Goal: Task Accomplishment & Management: Manage account settings

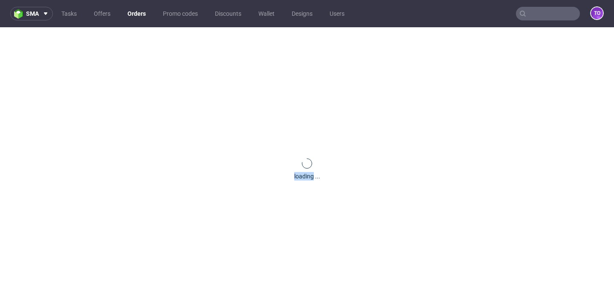
click at [69, 133] on div "loading ..." at bounding box center [307, 169] width 614 height 284
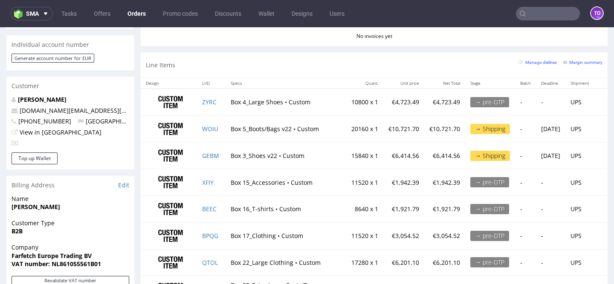
scroll to position [419, 0]
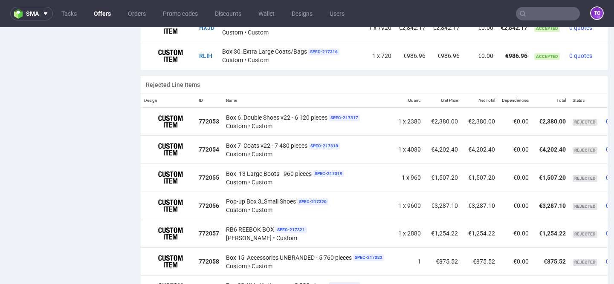
scroll to position [659, 0]
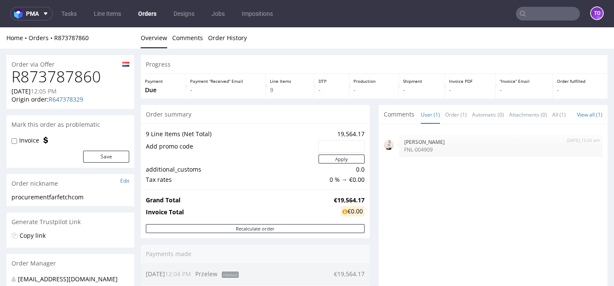
click at [153, 13] on link "Orders" at bounding box center [147, 14] width 29 height 14
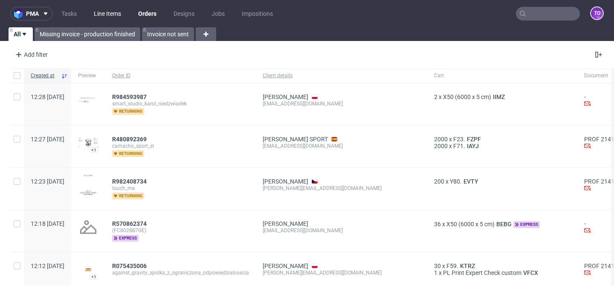
click at [102, 17] on link "Line Items" at bounding box center [108, 14] width 38 height 14
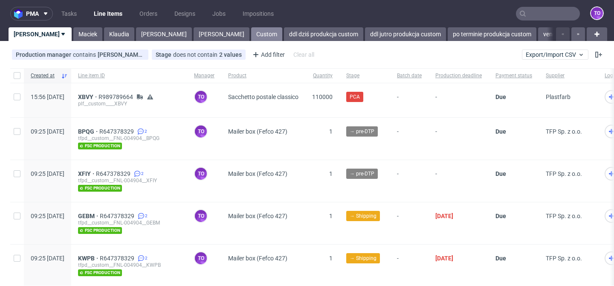
click at [251, 33] on link "Custom" at bounding box center [266, 34] width 31 height 14
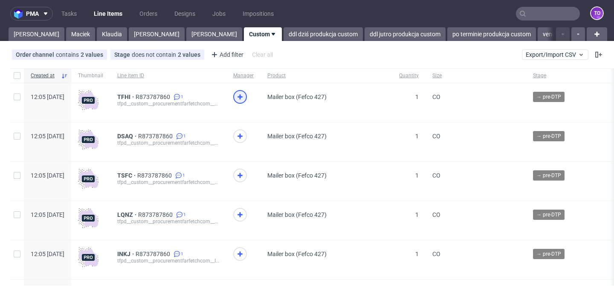
click at [242, 97] on use at bounding box center [239, 96] width 5 height 5
click at [245, 133] on icon at bounding box center [240, 136] width 10 height 10
click at [245, 179] on icon at bounding box center [240, 175] width 10 height 10
click at [245, 213] on icon at bounding box center [240, 214] width 10 height 10
click at [245, 252] on icon at bounding box center [240, 253] width 10 height 10
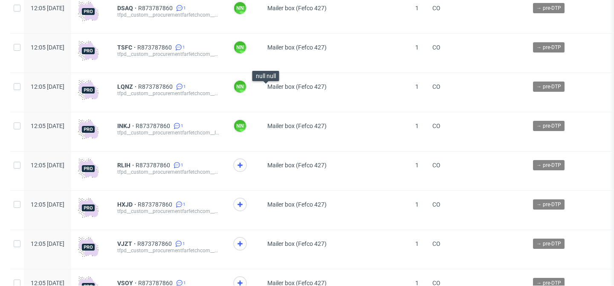
scroll to position [128, 0]
click at [247, 160] on div at bounding box center [240, 165] width 14 height 14
click at [254, 215] on span at bounding box center [243, 208] width 20 height 22
click at [245, 208] on icon at bounding box center [240, 204] width 10 height 10
click at [245, 240] on icon at bounding box center [240, 243] width 10 height 10
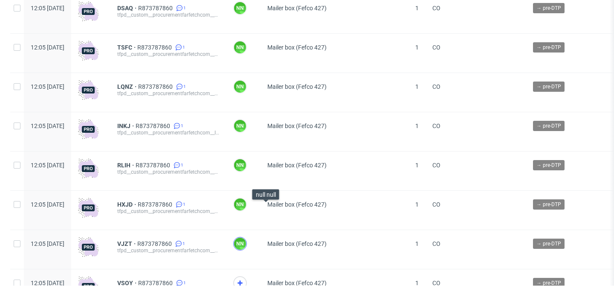
scroll to position [217, 0]
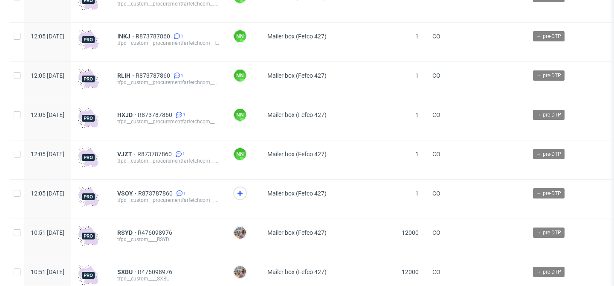
click at [254, 199] on span at bounding box center [243, 197] width 20 height 22
click at [245, 198] on icon at bounding box center [240, 193] width 10 height 10
click at [173, 153] on span "R873787860" at bounding box center [155, 153] width 36 height 7
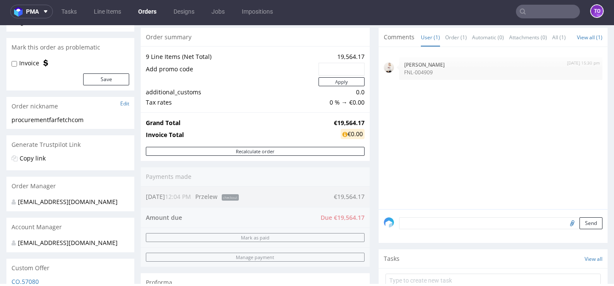
scroll to position [68, 0]
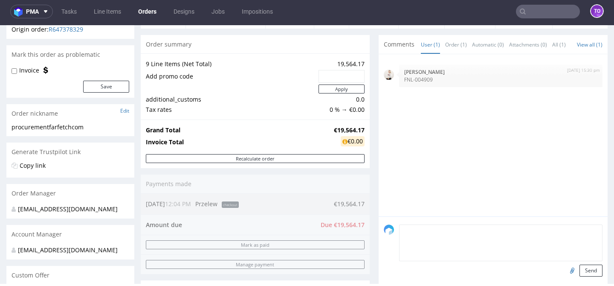
click at [428, 230] on textarea at bounding box center [500, 242] width 203 height 37
paste textarea "all items FSC Recycled Credit"
type textarea "all items FSC Recycled Credit"
click at [583, 271] on button "Send" at bounding box center [590, 270] width 23 height 12
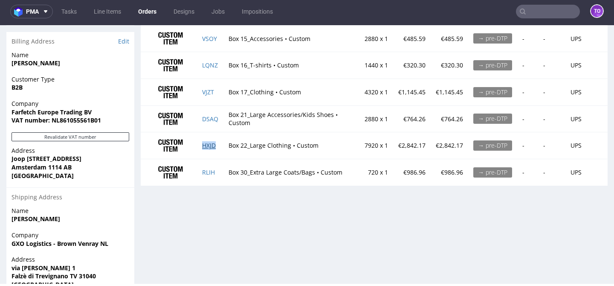
scroll to position [545, 0]
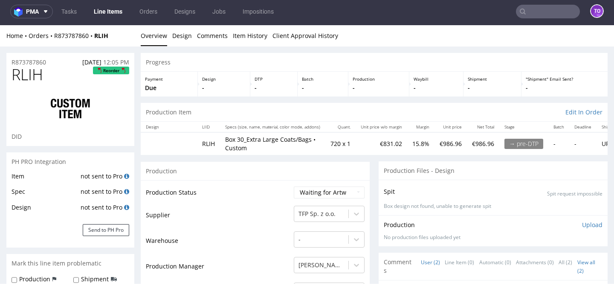
scroll to position [43, 0]
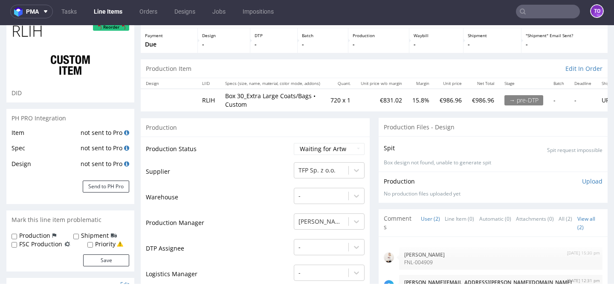
click at [46, 246] on label "FSC Production" at bounding box center [40, 243] width 43 height 9
click at [17, 246] on input "FSC Production" at bounding box center [15, 244] width 6 height 7
checkbox input "true"
click at [106, 259] on button "Save" at bounding box center [106, 260] width 46 height 12
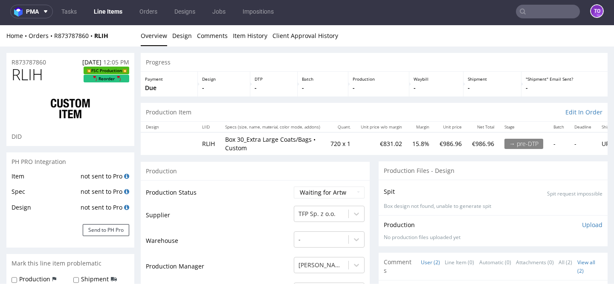
scroll to position [0, 0]
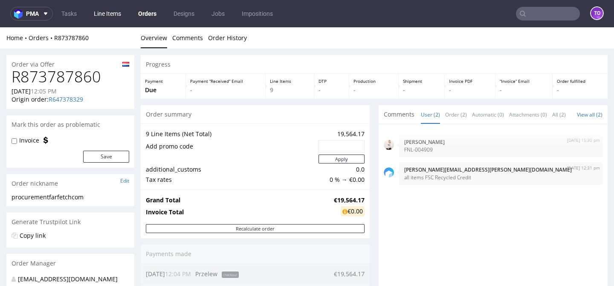
click at [102, 11] on link "Line Items" at bounding box center [108, 14] width 38 height 14
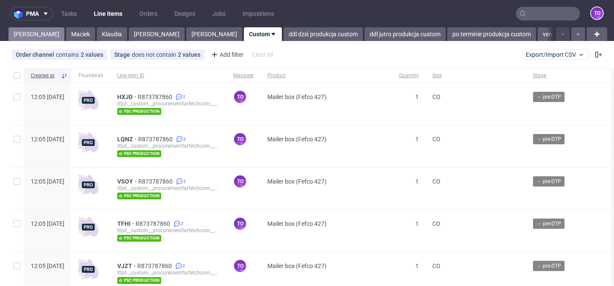
click at [15, 35] on link "[PERSON_NAME]" at bounding box center [37, 34] width 56 height 14
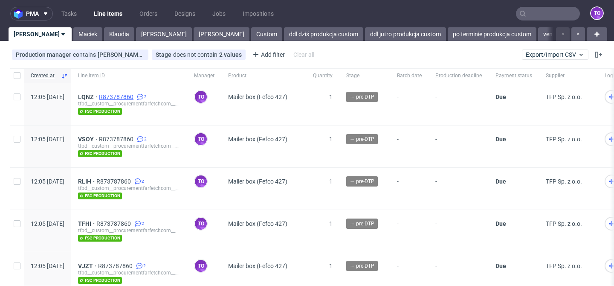
click at [135, 97] on span "R873787860" at bounding box center [117, 96] width 36 height 7
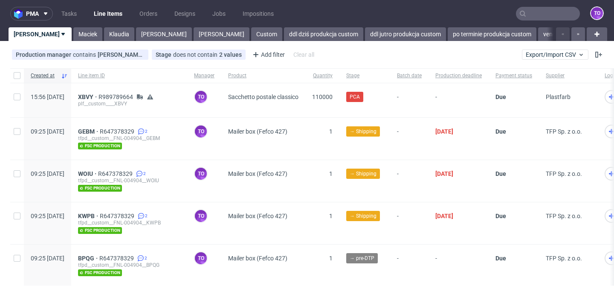
scroll to position [95, 0]
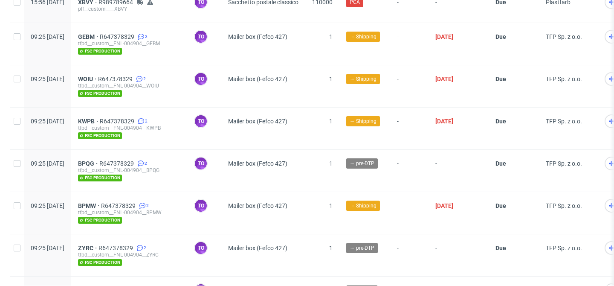
click at [134, 32] on div "GEBM R647378329 2 tfpd__custom__FNL-004904__GEBM fsc production" at bounding box center [129, 44] width 116 height 42
click at [135, 36] on span "R647378329" at bounding box center [118, 36] width 36 height 7
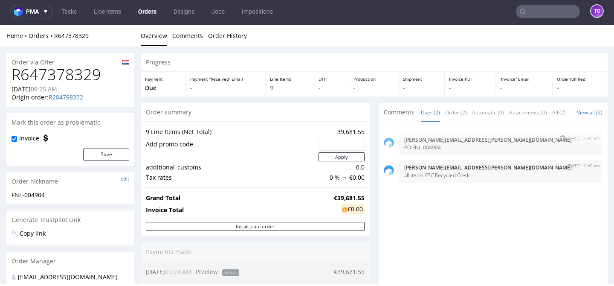
click at [422, 150] on p "PO FNL-004904" at bounding box center [500, 147] width 193 height 6
copy p "PO FNL-004904"
click at [431, 178] on p "all items FSC Recycled Credit" at bounding box center [500, 175] width 193 height 6
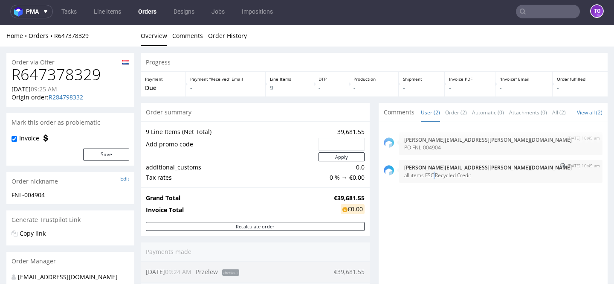
click at [431, 178] on p "all items FSC Recycled Credit" at bounding box center [500, 175] width 193 height 6
copy section "all items FSC Recycled Credit"
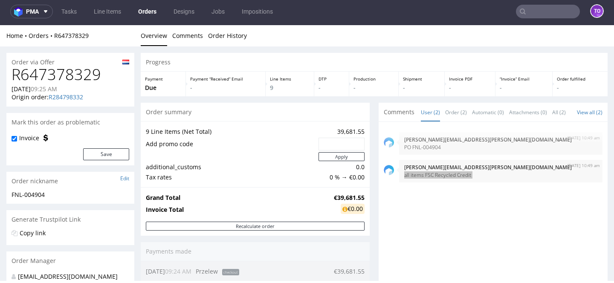
click at [531, 11] on input "text" at bounding box center [548, 12] width 64 height 14
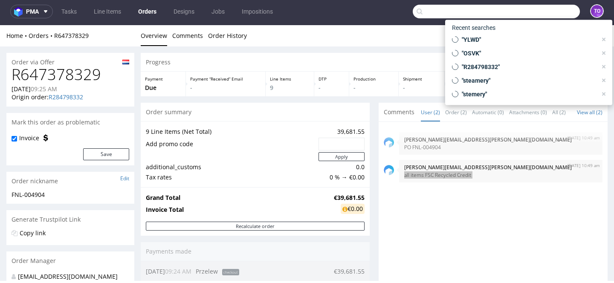
paste input "R032027607"
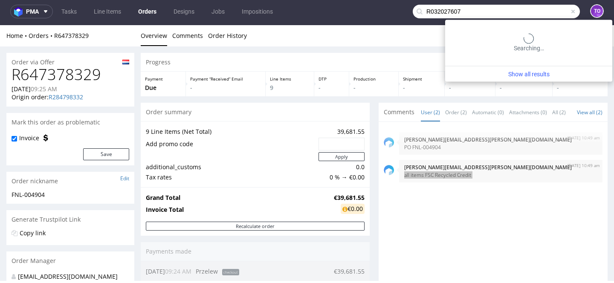
type input "R032027607"
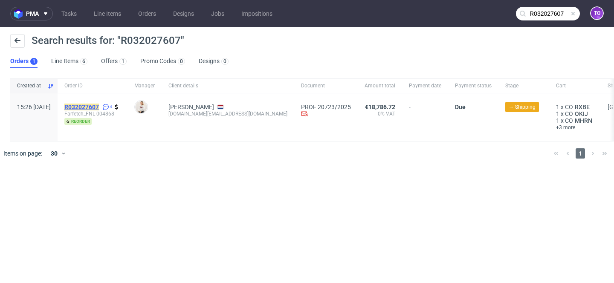
click at [99, 104] on mark "R032027607" at bounding box center [81, 107] width 35 height 7
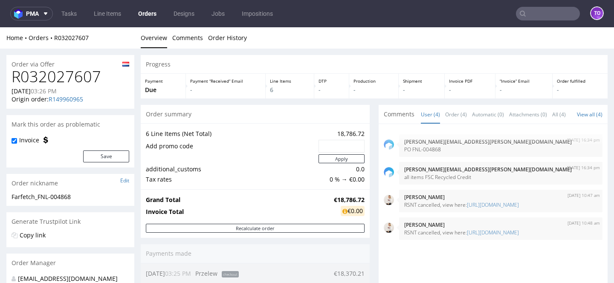
click at [570, 13] on input "text" at bounding box center [548, 14] width 64 height 14
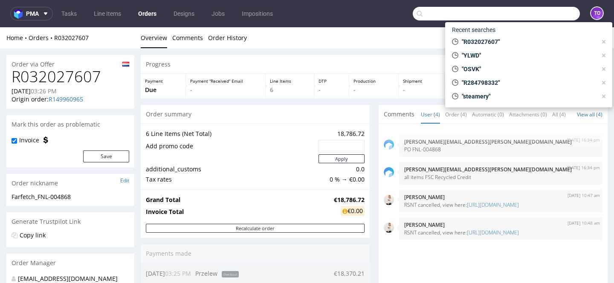
paste input "R575211452"
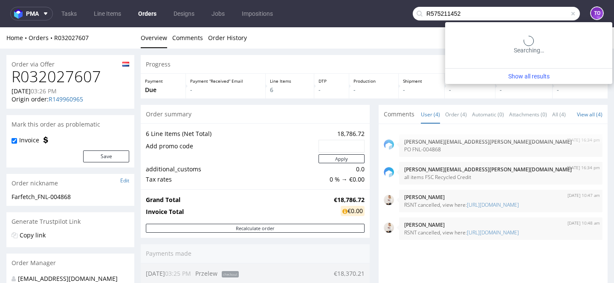
type input "R575211452"
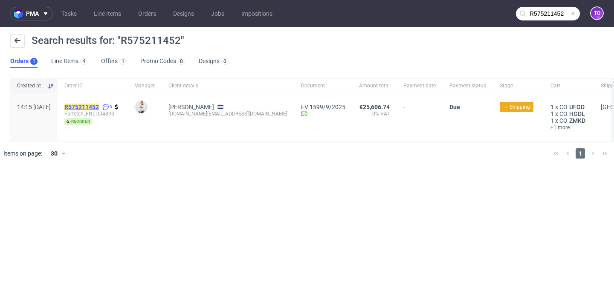
click at [99, 109] on mark "R575211452" at bounding box center [81, 107] width 35 height 7
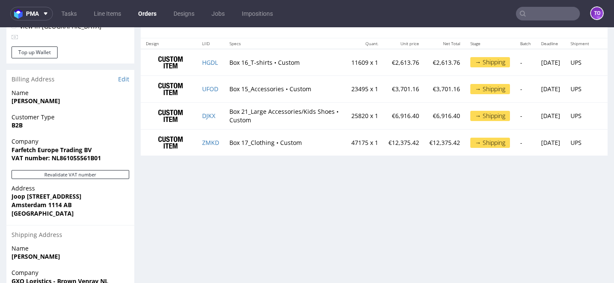
scroll to position [403, 0]
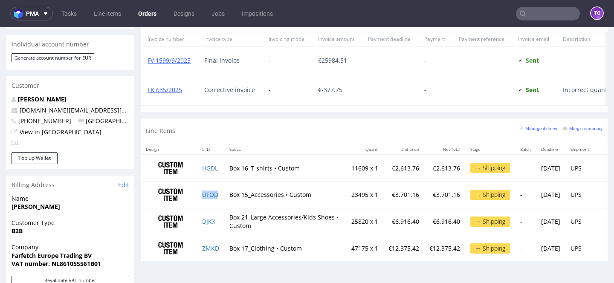
click at [222, 194] on td "UFOD" at bounding box center [210, 195] width 27 height 27
click at [222, 168] on td "HGDL" at bounding box center [210, 168] width 27 height 27
click at [224, 246] on td "ZMKD" at bounding box center [210, 248] width 27 height 26
click at [224, 222] on td "Box 21_Large Accessories/Kids Shoes • Custom" at bounding box center [285, 221] width 122 height 27
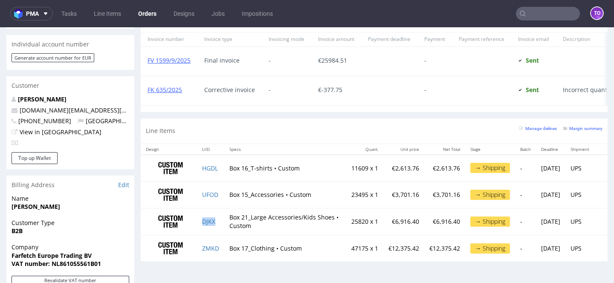
click at [217, 221] on td "DJKX" at bounding box center [210, 221] width 27 height 27
copy link "DJKX"
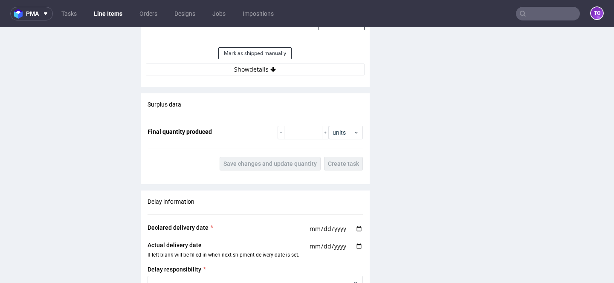
scroll to position [1316, 0]
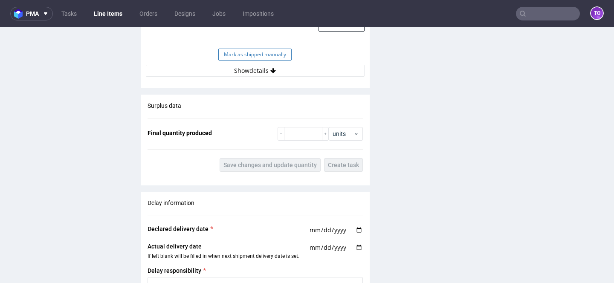
click at [270, 51] on button "Mark as shipped manually" at bounding box center [254, 55] width 73 height 12
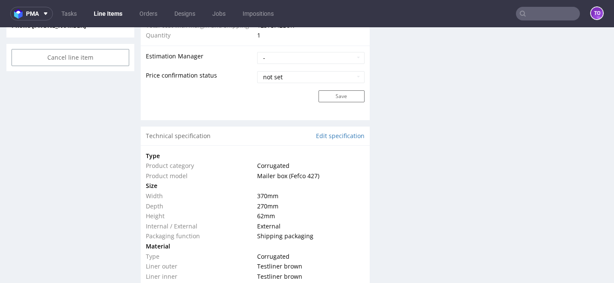
scroll to position [0, 0]
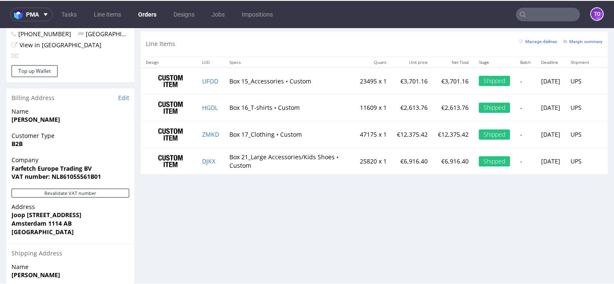
scroll to position [519, 0]
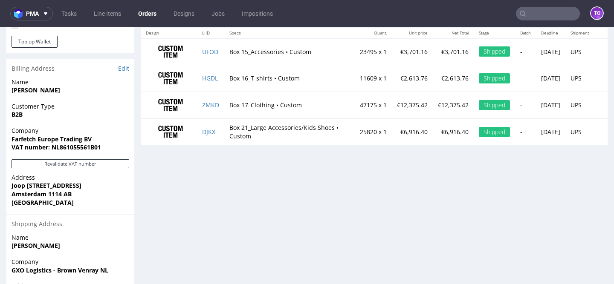
click at [527, 14] on input "text" at bounding box center [548, 14] width 64 height 14
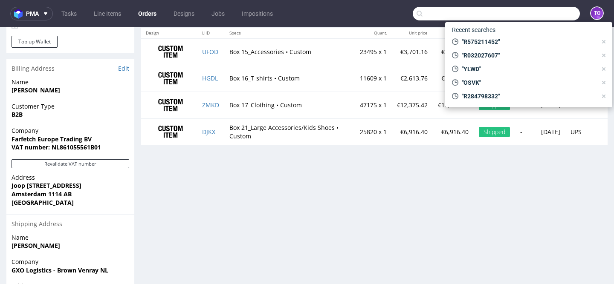
paste input "FKD-000360"
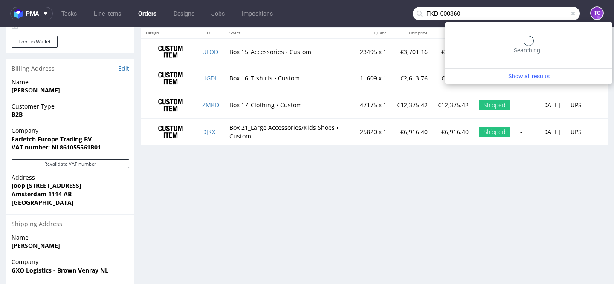
type input "FKD-000360"
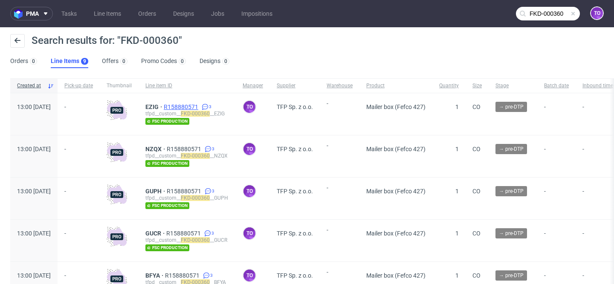
click at [199, 107] on span "R158880571" at bounding box center [182, 107] width 36 height 7
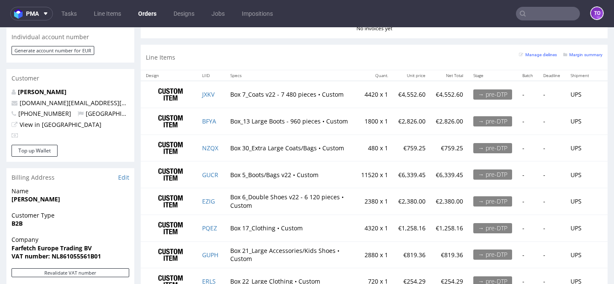
scroll to position [595, 0]
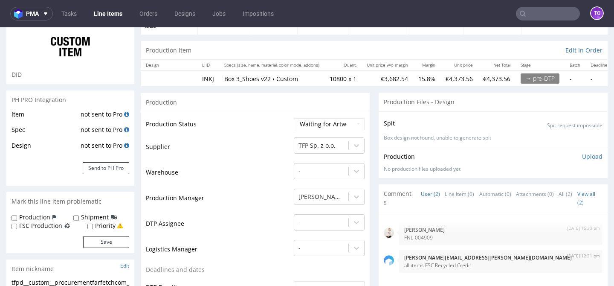
scroll to position [117, 0]
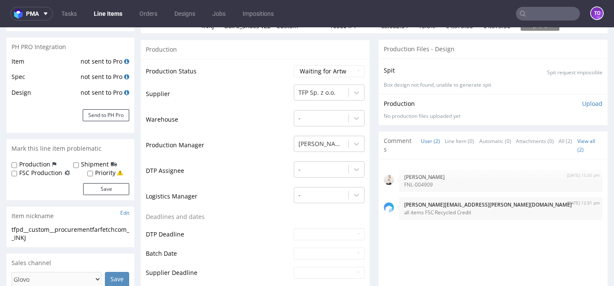
click at [49, 173] on label "FSC Production" at bounding box center [40, 172] width 43 height 9
click at [17, 173] on input "FSC Production" at bounding box center [15, 173] width 6 height 7
checkbox input "true"
click at [121, 193] on button "Save" at bounding box center [106, 189] width 46 height 12
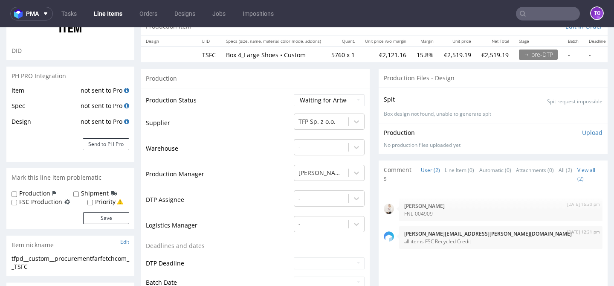
scroll to position [100, 0]
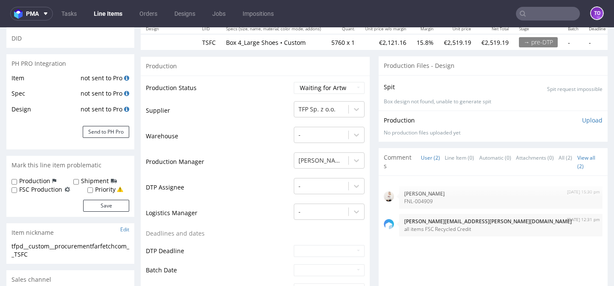
click at [44, 188] on label "FSC Production" at bounding box center [40, 189] width 43 height 9
click at [17, 188] on input "FSC Production" at bounding box center [15, 190] width 6 height 7
checkbox input "true"
click at [95, 207] on button "Save" at bounding box center [106, 205] width 46 height 12
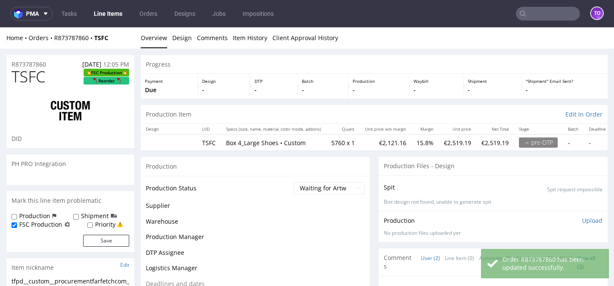
scroll to position [0, 0]
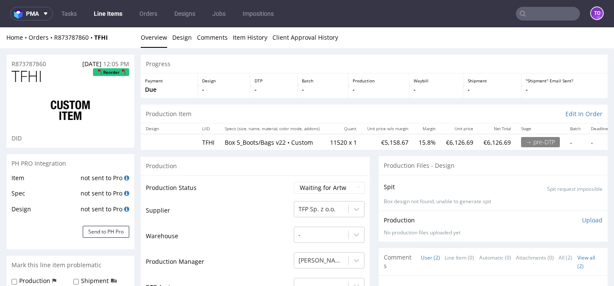
scroll to position [57, 0]
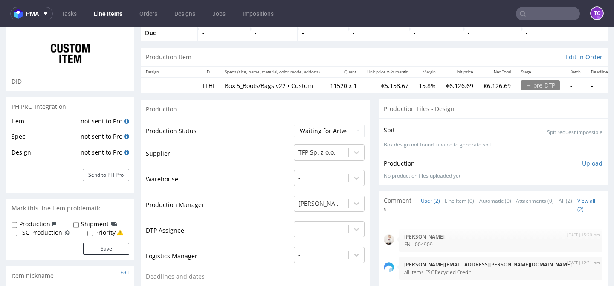
click at [38, 231] on label "FSC Production" at bounding box center [40, 232] width 43 height 9
click at [17, 231] on input "FSC Production" at bounding box center [15, 233] width 6 height 7
checkbox input "true"
click at [106, 242] on button "Save" at bounding box center [106, 248] width 46 height 12
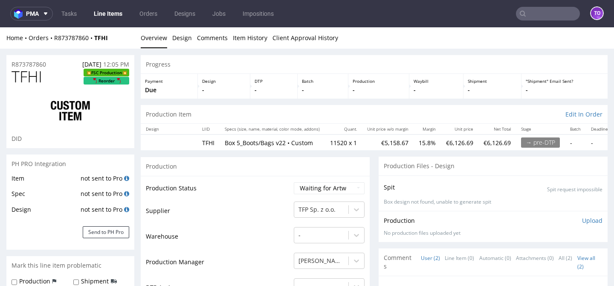
scroll to position [0, 0]
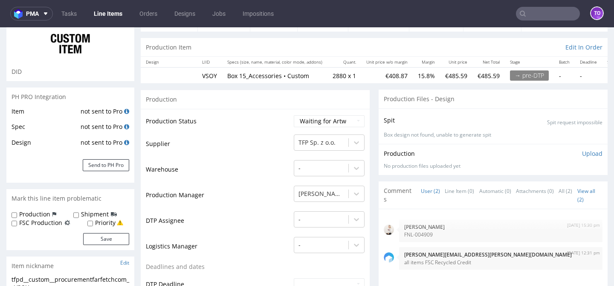
scroll to position [76, 0]
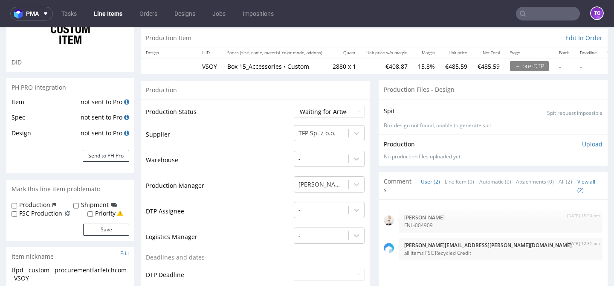
click at [46, 214] on label "FSC Production" at bounding box center [40, 213] width 43 height 9
click at [17, 214] on input "FSC Production" at bounding box center [15, 214] width 6 height 7
checkbox input "true"
click at [104, 228] on button "Save" at bounding box center [106, 229] width 46 height 12
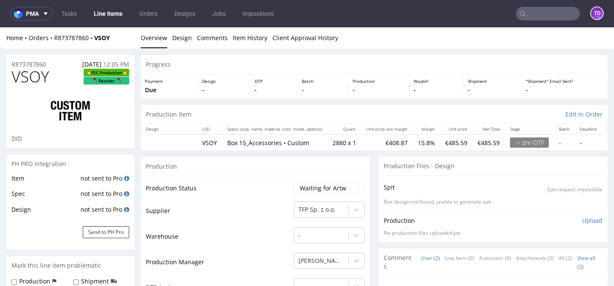
scroll to position [0, 0]
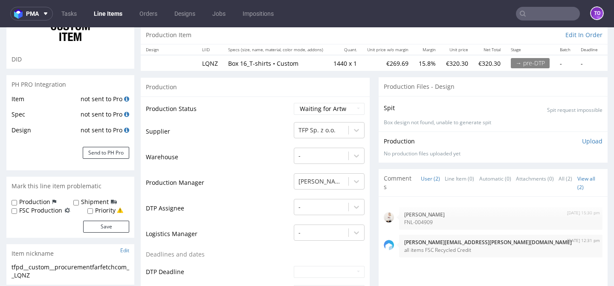
scroll to position [93, 0]
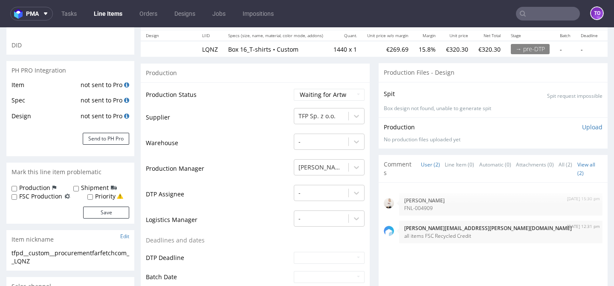
click at [53, 196] on label "FSC Production" at bounding box center [40, 196] width 43 height 9
click at [17, 196] on input "FSC Production" at bounding box center [15, 196] width 6 height 7
checkbox input "true"
click at [93, 211] on button "Save" at bounding box center [106, 212] width 46 height 12
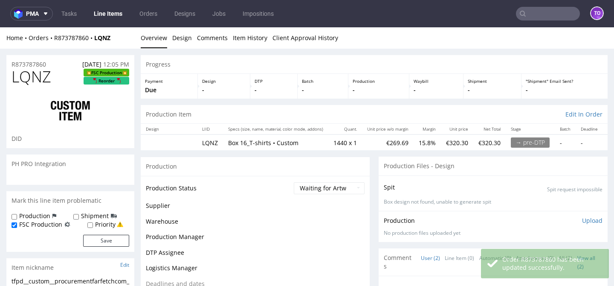
scroll to position [0, 0]
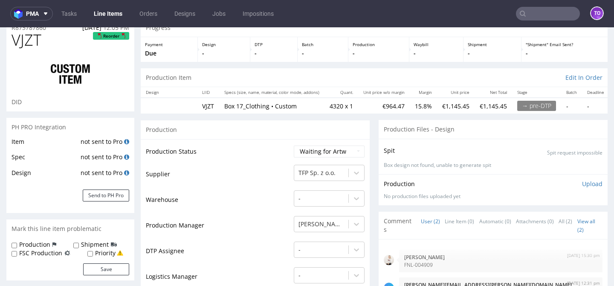
scroll to position [40, 0]
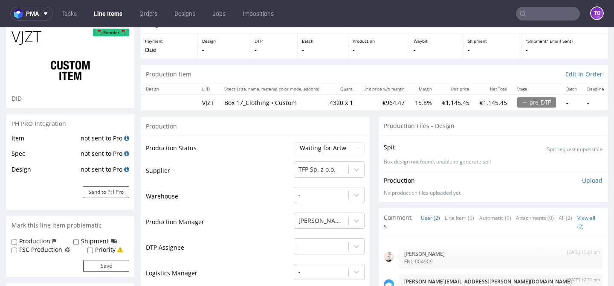
click at [57, 251] on label "FSC Production" at bounding box center [40, 249] width 43 height 9
click at [17, 251] on input "FSC Production" at bounding box center [15, 250] width 6 height 7
checkbox input "true"
click at [93, 270] on button "Save" at bounding box center [106, 266] width 46 height 12
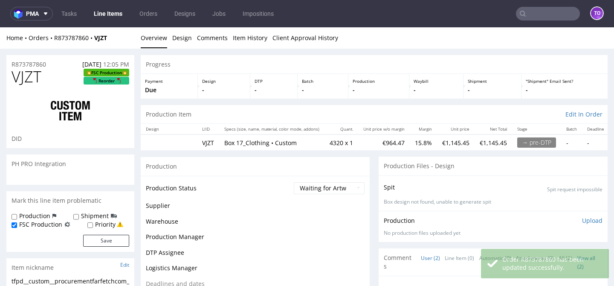
scroll to position [0, 0]
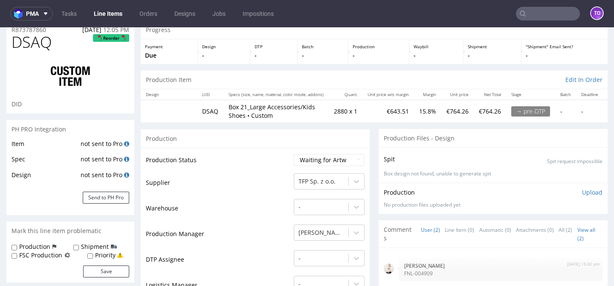
scroll to position [62, 0]
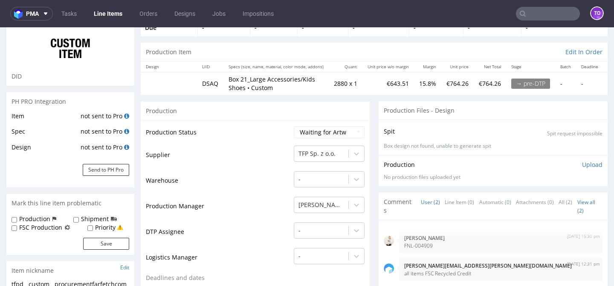
click at [56, 227] on label "FSC Production" at bounding box center [40, 227] width 43 height 9
click at [17, 227] on input "FSC Production" at bounding box center [15, 228] width 6 height 7
checkbox input "true"
click at [109, 248] on button "Save" at bounding box center [106, 243] width 46 height 12
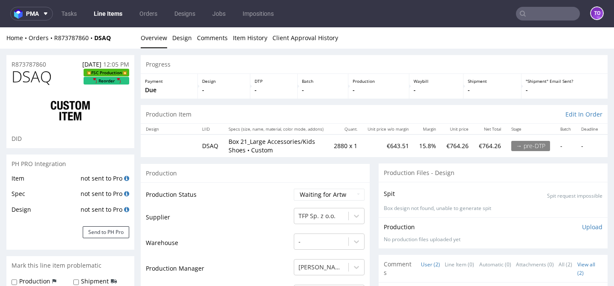
scroll to position [0, 0]
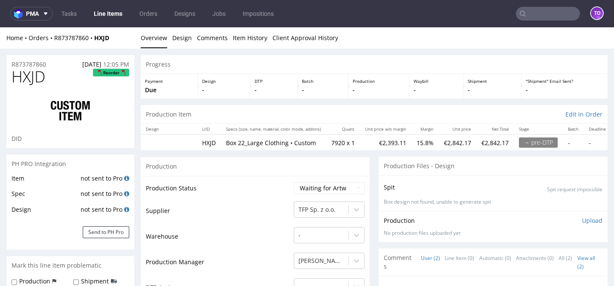
scroll to position [139, 0]
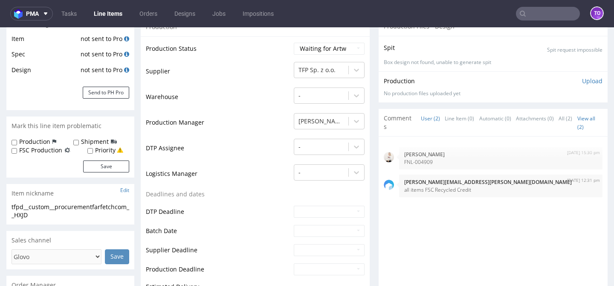
click at [57, 152] on label "FSC Production" at bounding box center [40, 150] width 43 height 9
click at [17, 152] on input "FSC Production" at bounding box center [15, 150] width 6 height 7
checkbox input "true"
click at [112, 173] on div "Production Shipment FSC Production Priority Save" at bounding box center [70, 157] width 128 height 40
click at [111, 167] on button "Save" at bounding box center [106, 166] width 46 height 12
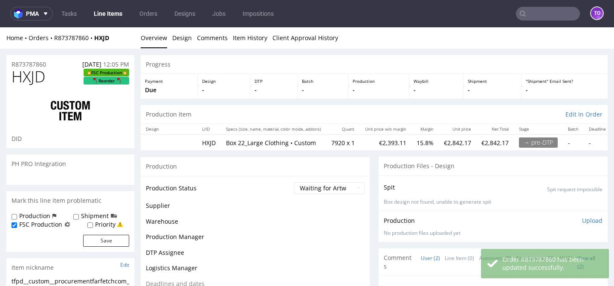
scroll to position [0, 0]
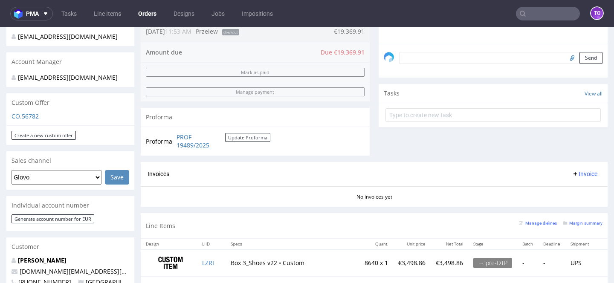
scroll to position [102, 0]
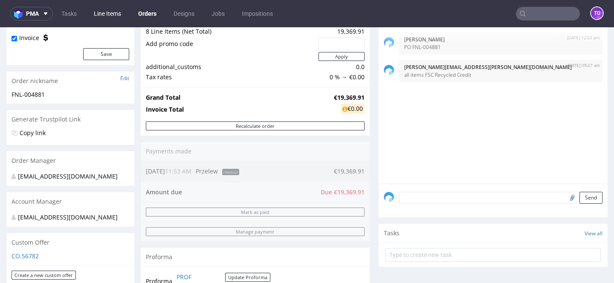
click at [101, 17] on link "Line Items" at bounding box center [108, 14] width 38 height 14
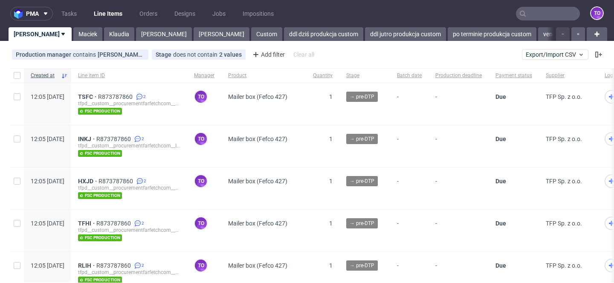
scroll to position [1291, 0]
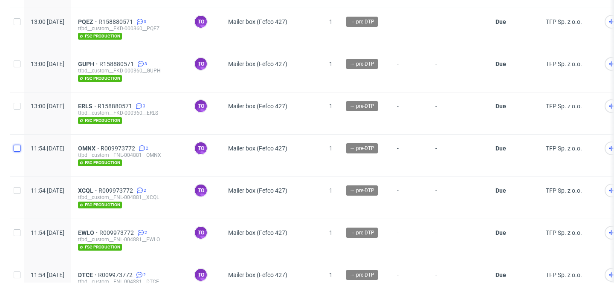
click at [17, 145] on input "checkbox" at bounding box center [17, 148] width 7 height 7
checkbox input "true"
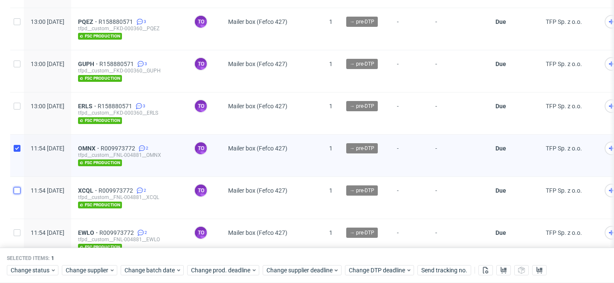
click at [17, 187] on input "checkbox" at bounding box center [17, 190] width 7 height 7
checkbox input "true"
click at [16, 229] on input "checkbox" at bounding box center [17, 232] width 7 height 7
checkbox input "true"
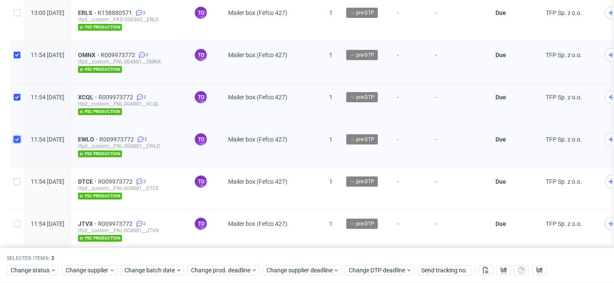
scroll to position [1405, 0]
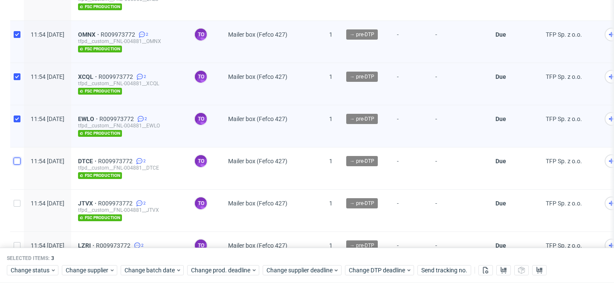
click at [18, 158] on input "checkbox" at bounding box center [17, 161] width 7 height 7
checkbox input "true"
click at [17, 200] on input "checkbox" at bounding box center [17, 203] width 7 height 7
checkbox input "true"
click at [17, 234] on div at bounding box center [17, 253] width 14 height 42
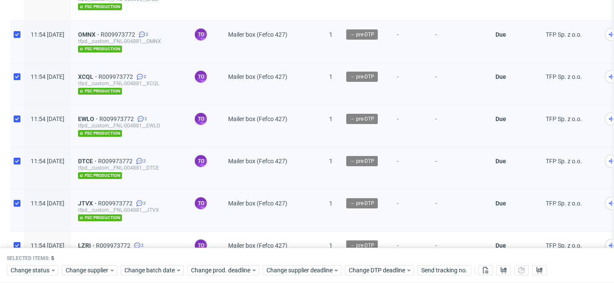
checkbox input "true"
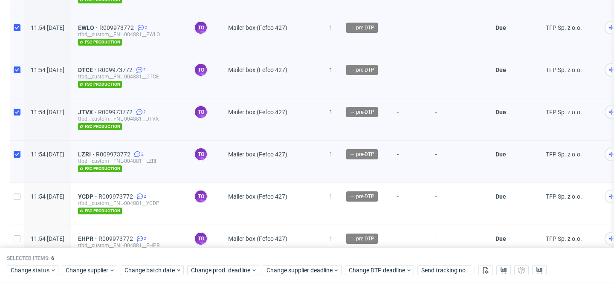
scroll to position [1501, 0]
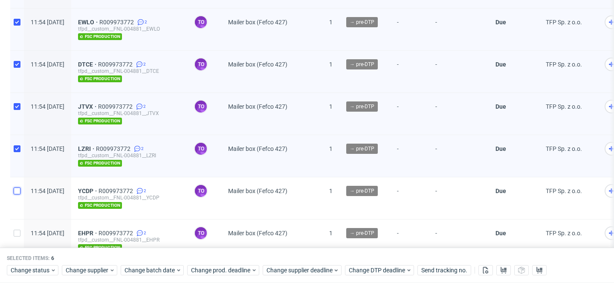
click at [20, 188] on input "checkbox" at bounding box center [17, 191] width 7 height 7
checkbox input "true"
drag, startPoint x: 17, startPoint y: 225, endPoint x: 26, endPoint y: 221, distance: 9.2
click at [17, 230] on input "checkbox" at bounding box center [17, 233] width 7 height 7
checkbox input "true"
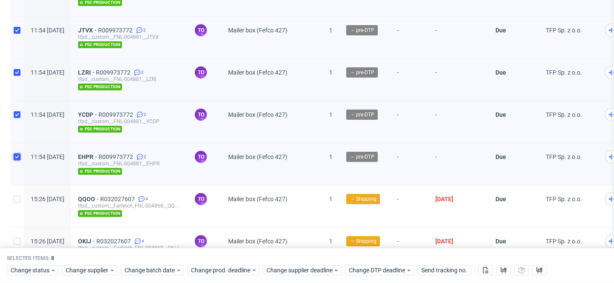
scroll to position [1577, 0]
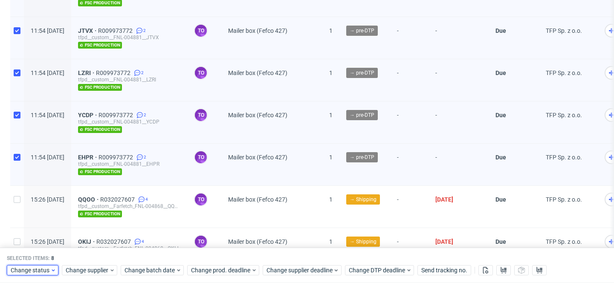
click at [50, 270] on icon at bounding box center [53, 270] width 6 height 7
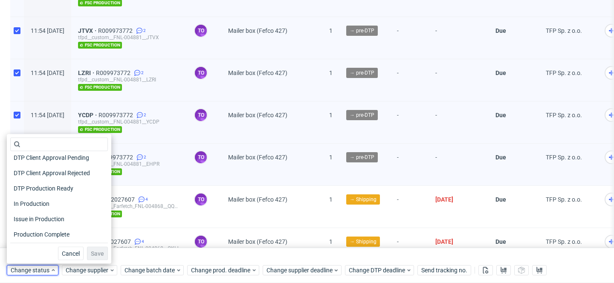
scroll to position [96, 0]
click at [38, 189] on span "In Production" at bounding box center [31, 189] width 43 height 12
click at [91, 252] on span "Save" at bounding box center [97, 254] width 13 height 6
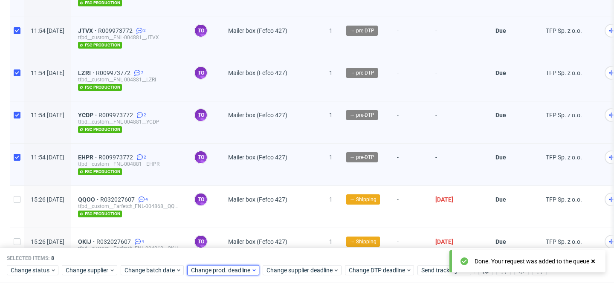
click at [206, 271] on span "Change prod. deadline" at bounding box center [221, 270] width 60 height 9
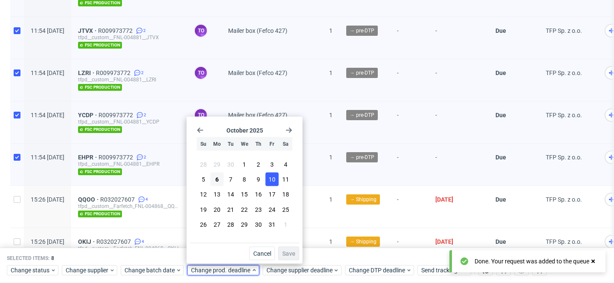
click at [272, 177] on span "10" at bounding box center [271, 179] width 7 height 9
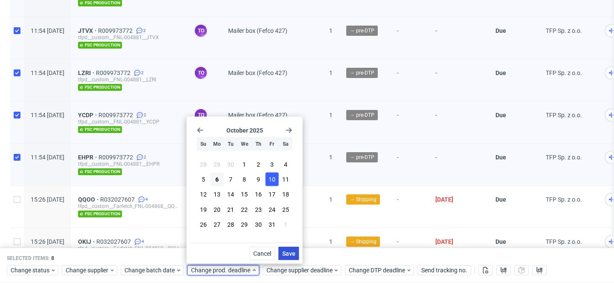
click at [291, 251] on span "Save" at bounding box center [288, 254] width 13 height 6
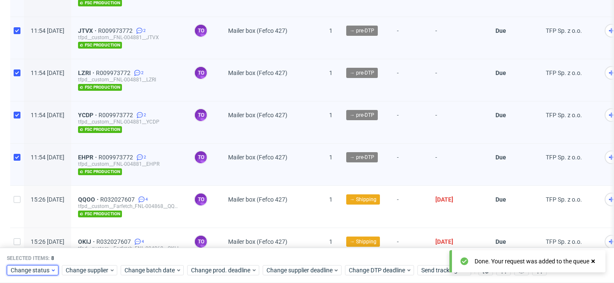
click at [32, 269] on span "Change status" at bounding box center [31, 270] width 40 height 9
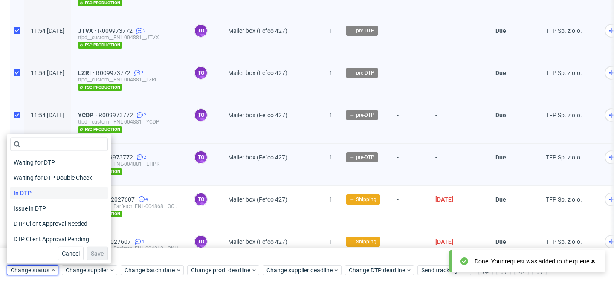
scroll to position [111, 0]
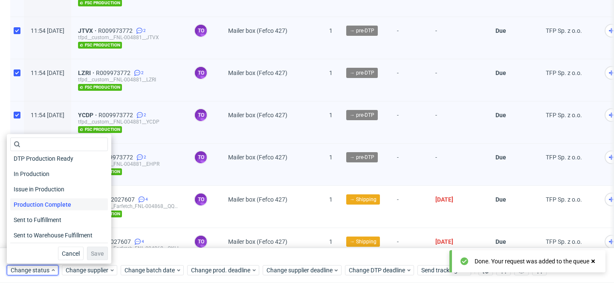
click at [62, 209] on span "Production Complete" at bounding box center [42, 205] width 64 height 12
click at [91, 251] on span "Save" at bounding box center [97, 254] width 13 height 6
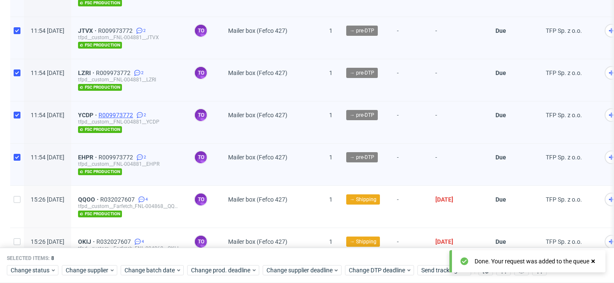
click at [135, 112] on span "R009973772" at bounding box center [116, 115] width 36 height 7
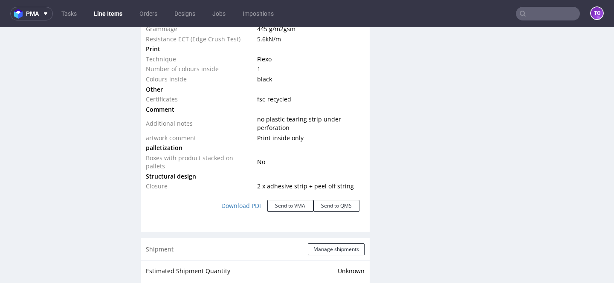
scroll to position [1080, 0]
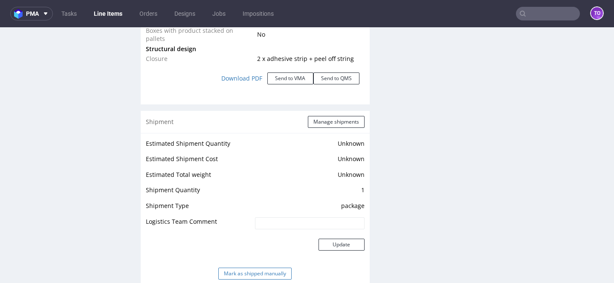
click at [274, 268] on button "Mark as shipped manually" at bounding box center [254, 274] width 73 height 12
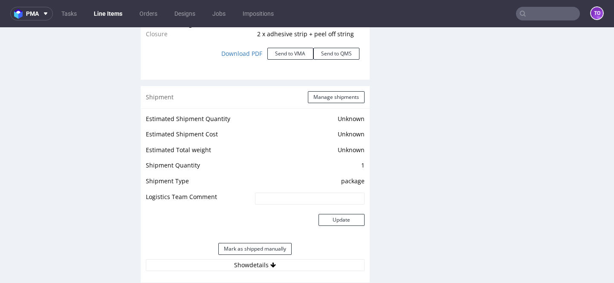
scroll to position [1160, 0]
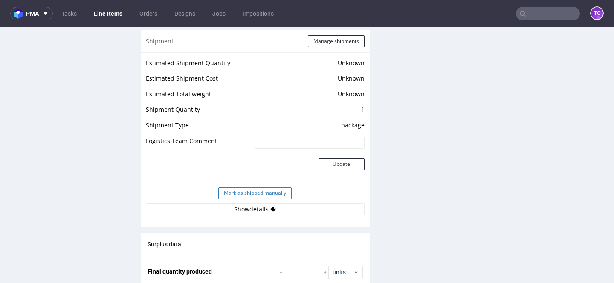
click at [276, 187] on button "Mark as shipped manually" at bounding box center [254, 193] width 73 height 12
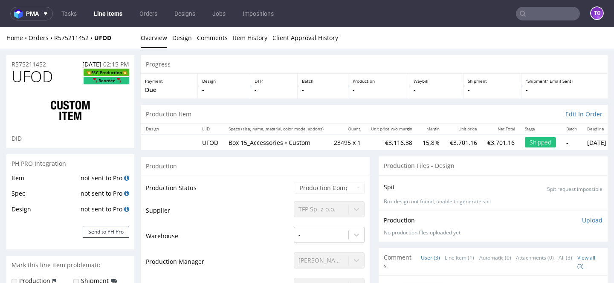
scroll to position [1062, 0]
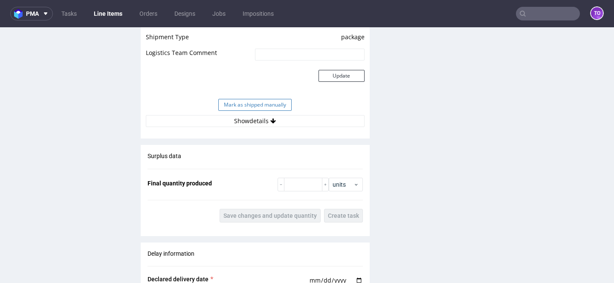
scroll to position [1270, 0]
click at [242, 100] on button "Mark as shipped manually" at bounding box center [254, 106] width 73 height 12
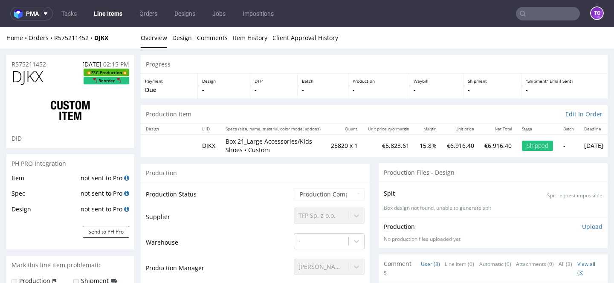
scroll to position [1060, 0]
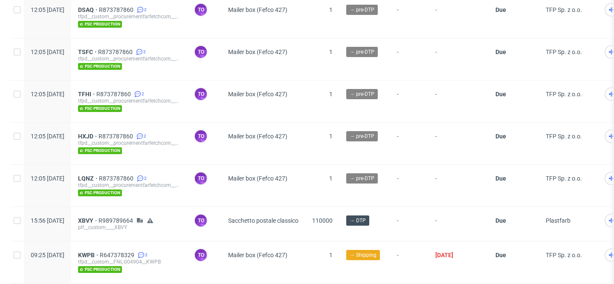
scroll to position [273, 0]
